Goal: Task Accomplishment & Management: Complete application form

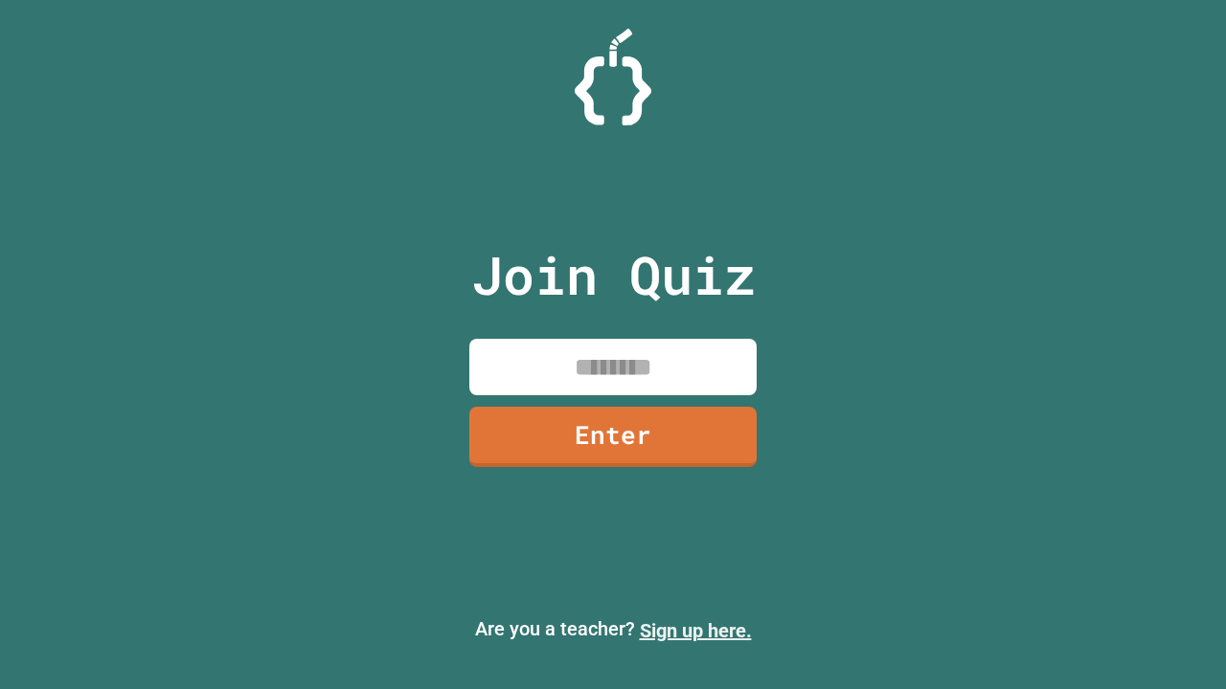
click at [695, 631] on link "Sign up here." at bounding box center [696, 631] width 112 height 23
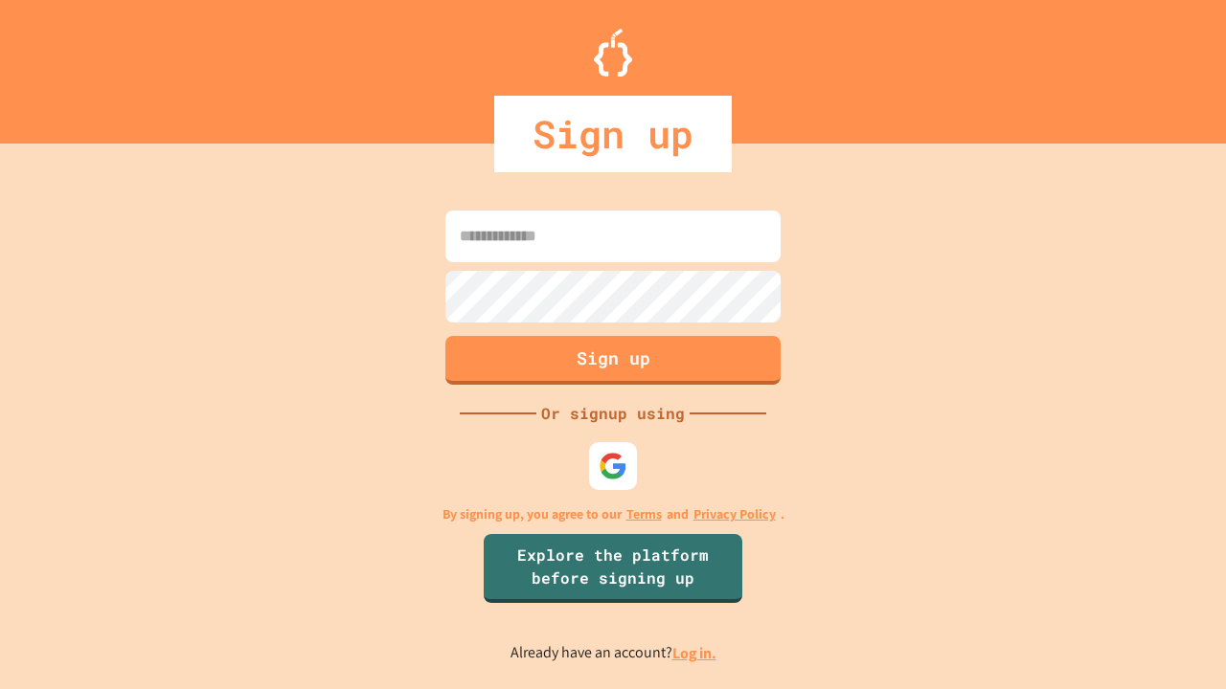
click at [695, 653] on link "Log in." at bounding box center [694, 653] width 44 height 20
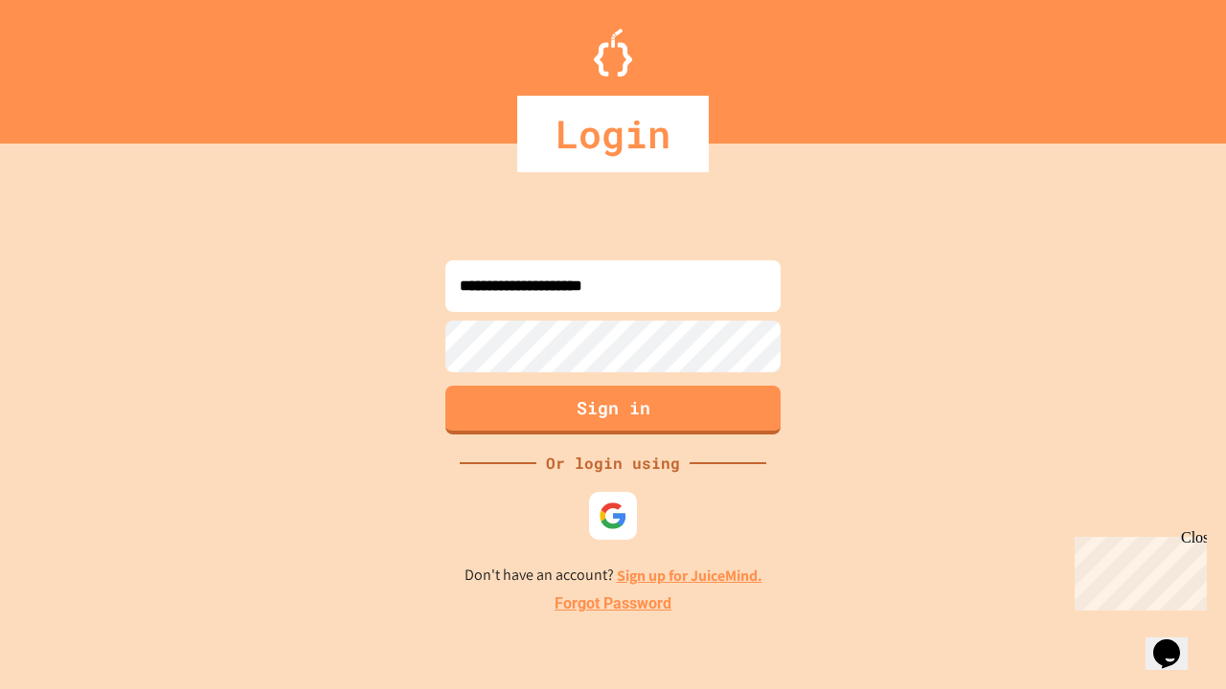
type input "**********"
